Goal: Find specific page/section: Find specific page/section

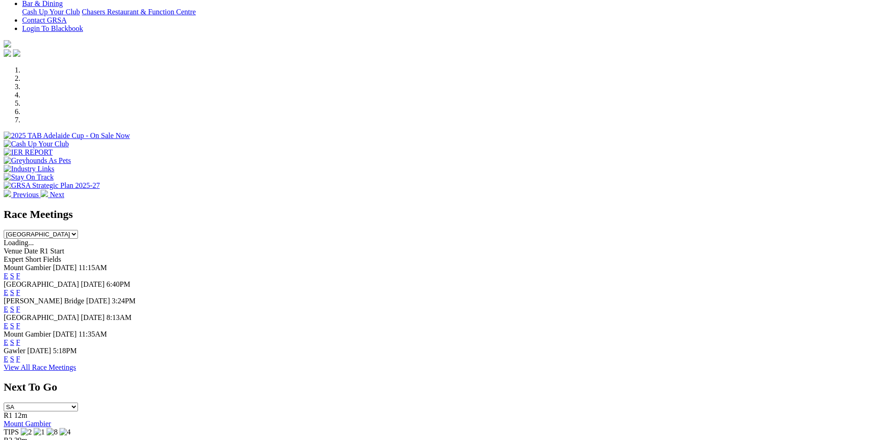
scroll to position [315, 0]
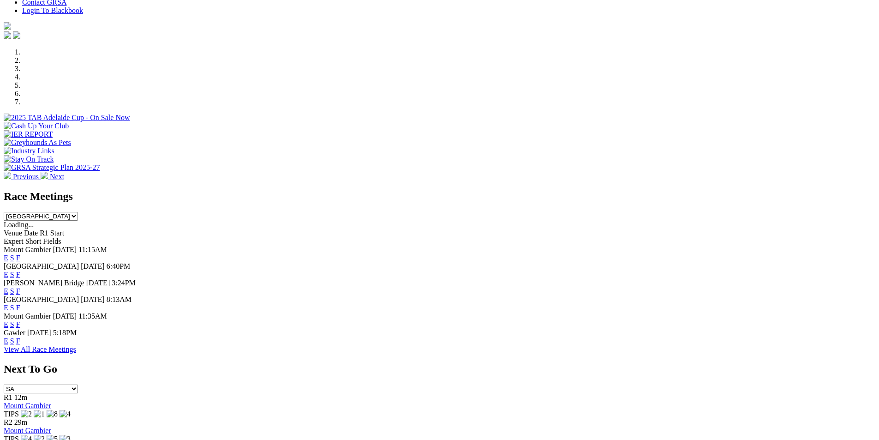
click at [20, 271] on link "F" at bounding box center [18, 275] width 4 height 8
